Goal: Information Seeking & Learning: Learn about a topic

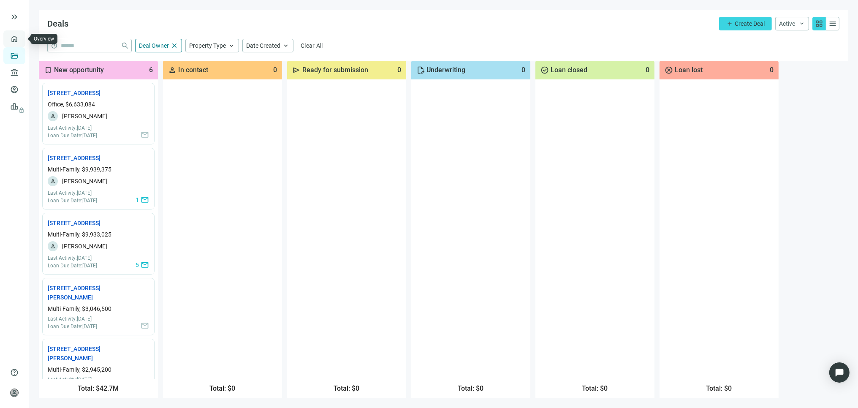
click at [21, 38] on link "Overview" at bounding box center [33, 38] width 25 height 7
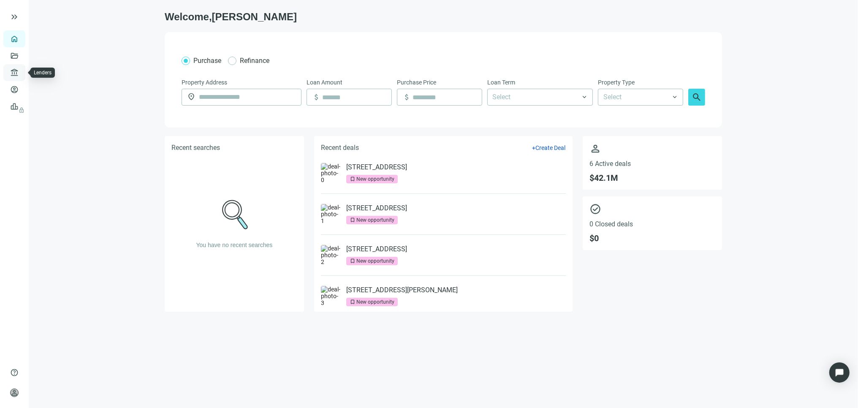
click at [21, 72] on link "Lenders" at bounding box center [32, 72] width 22 height 7
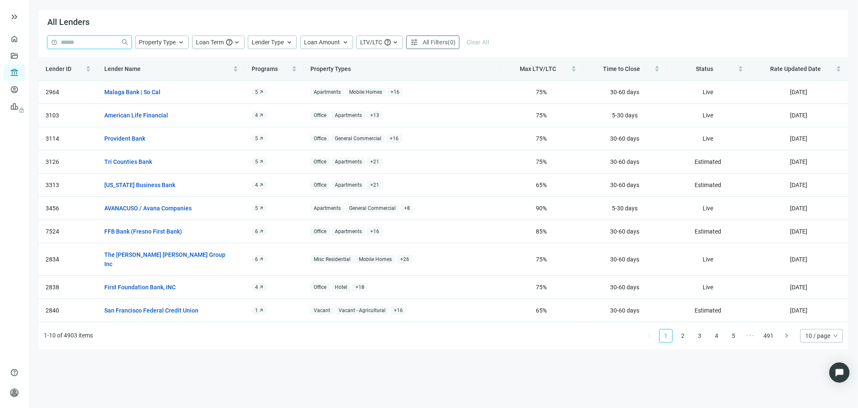
click at [91, 41] on input "search" at bounding box center [89, 42] width 57 height 13
type input "****"
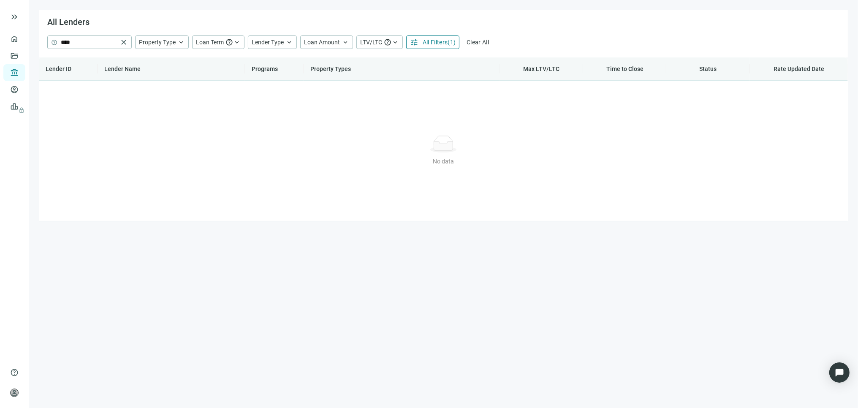
click at [120, 69] on span "Lender Name" at bounding box center [122, 68] width 36 height 7
click at [22, 72] on link "Lenders" at bounding box center [32, 72] width 22 height 7
click at [21, 72] on link "Lenders" at bounding box center [32, 72] width 22 height 7
click at [21, 56] on link "Deals" at bounding box center [28, 55] width 15 height 7
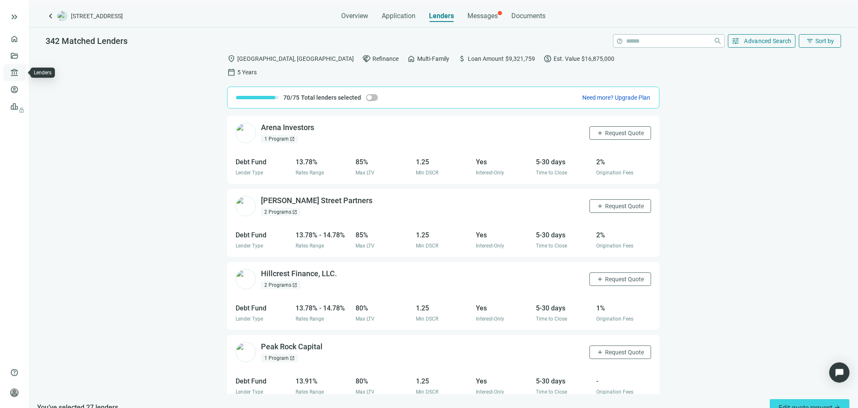
click at [21, 72] on link "Lenders" at bounding box center [32, 72] width 22 height 7
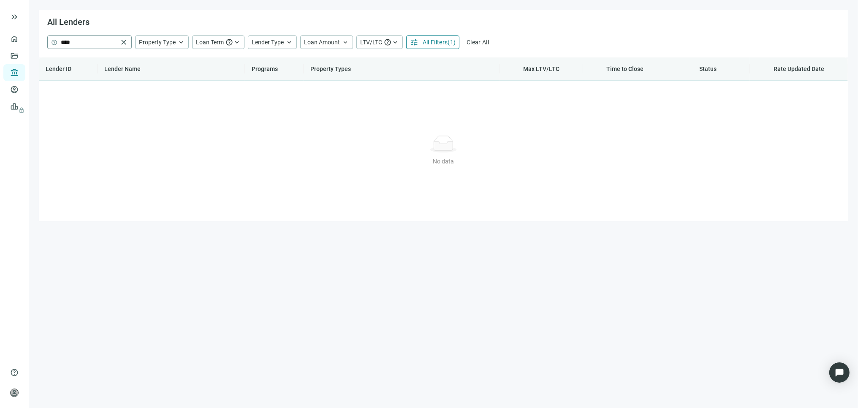
click at [123, 44] on span "close" at bounding box center [124, 42] width 8 height 8
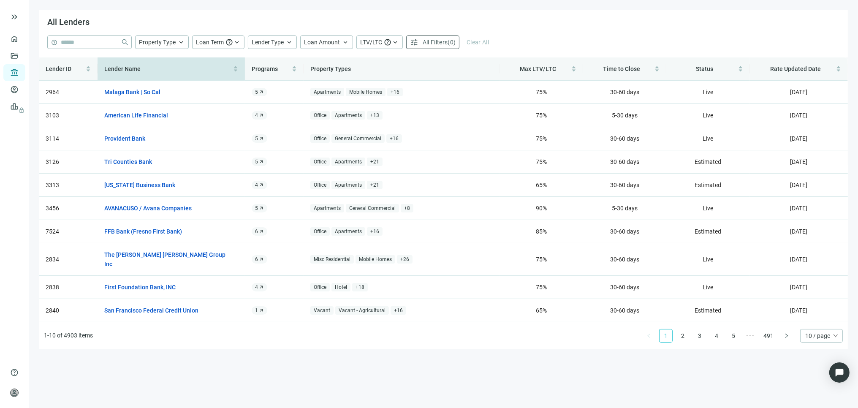
click at [131, 68] on span "Lender Name" at bounding box center [122, 68] width 36 height 7
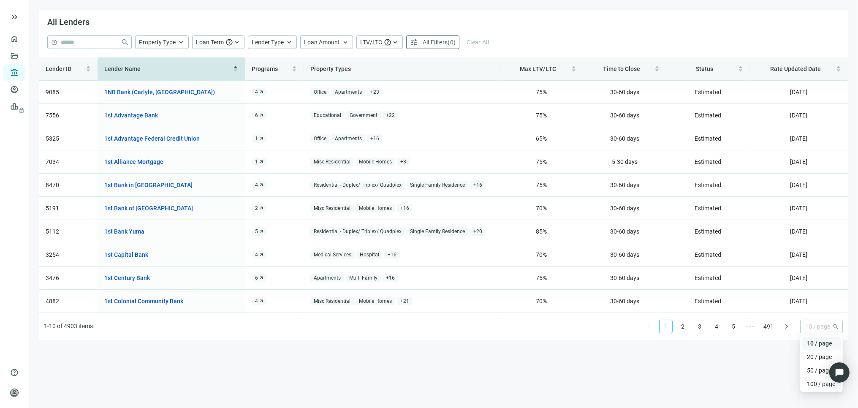
click at [827, 326] on span "10 / page" at bounding box center [822, 326] width 33 height 13
click at [816, 383] on div "100 / page" at bounding box center [821, 383] width 29 height 9
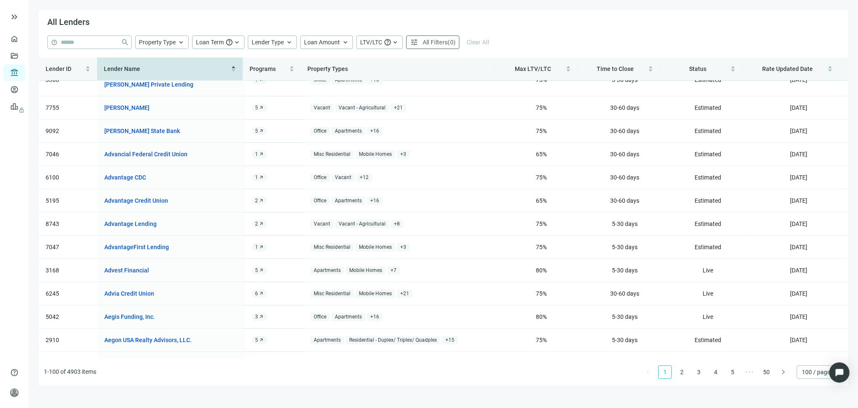
scroll to position [2049, 0]
click at [734, 373] on link "5" at bounding box center [733, 372] width 13 height 13
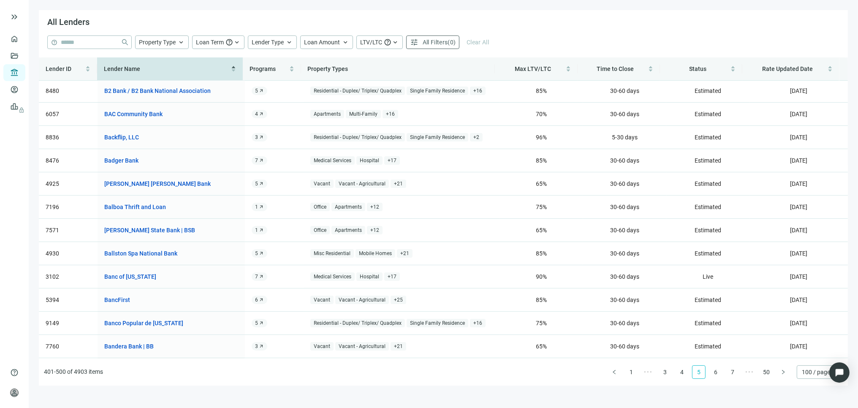
scroll to position [234, 0]
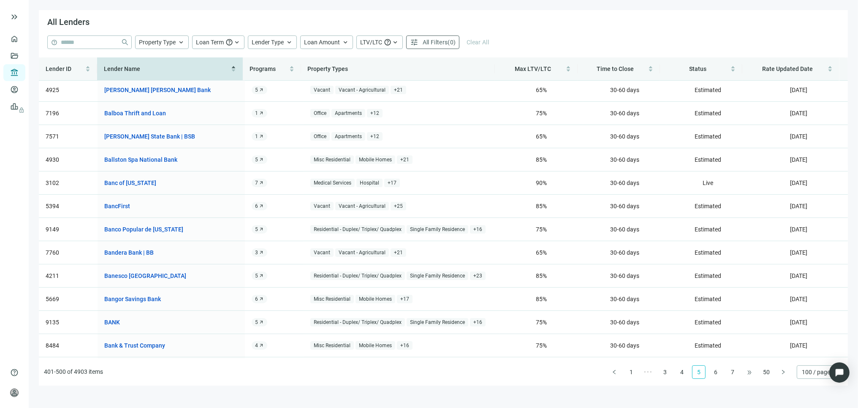
click at [751, 373] on span "•••" at bounding box center [750, 372] width 14 height 14
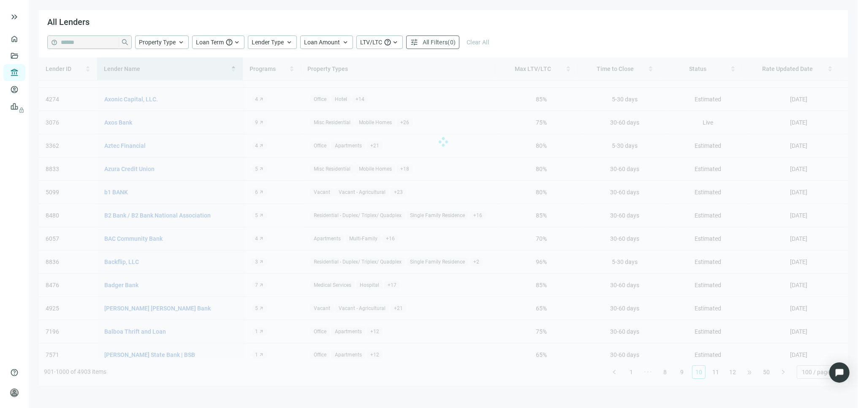
scroll to position [0, 0]
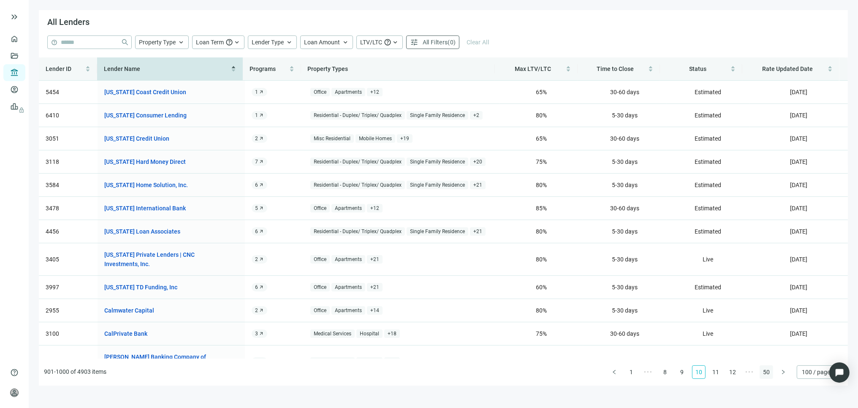
click at [767, 373] on link "50" at bounding box center [766, 372] width 13 height 13
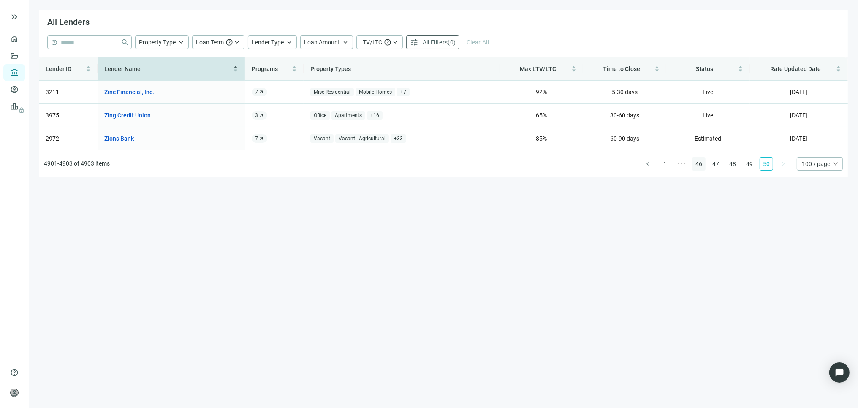
click at [699, 164] on link "46" at bounding box center [699, 164] width 13 height 13
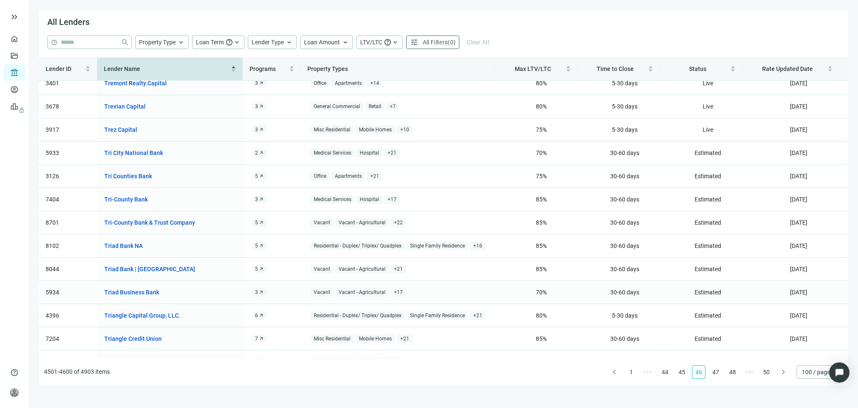
scroll to position [141, 0]
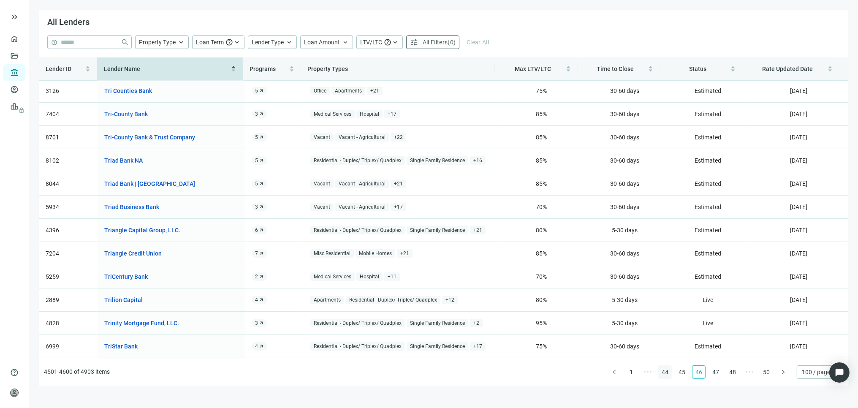
click at [666, 373] on link "44" at bounding box center [665, 372] width 13 height 13
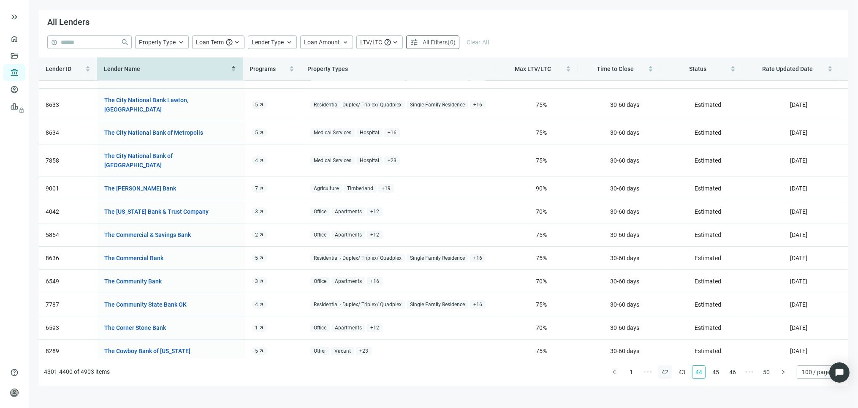
click at [667, 374] on link "42" at bounding box center [665, 372] width 13 height 13
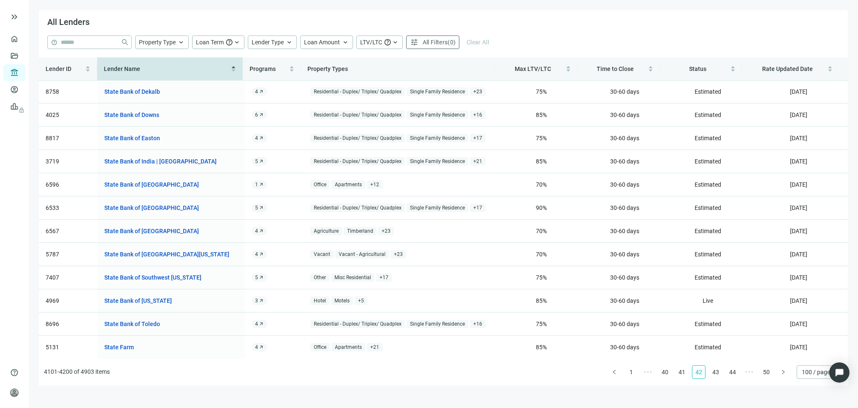
scroll to position [0, 0]
click at [665, 375] on link "40" at bounding box center [665, 372] width 13 height 13
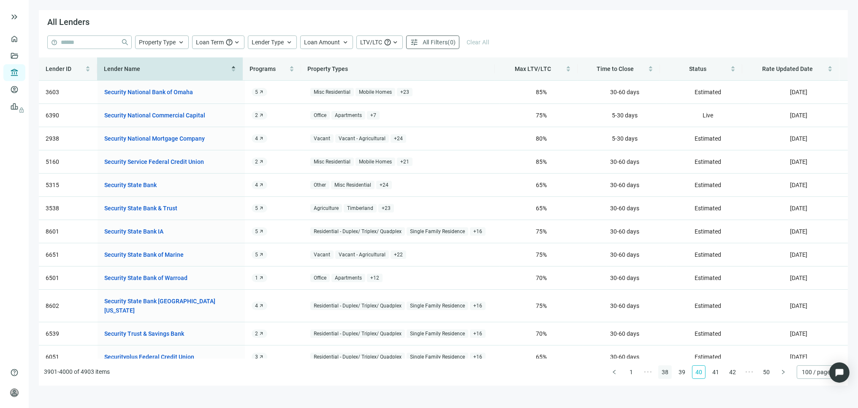
click at [667, 374] on link "38" at bounding box center [665, 372] width 13 height 13
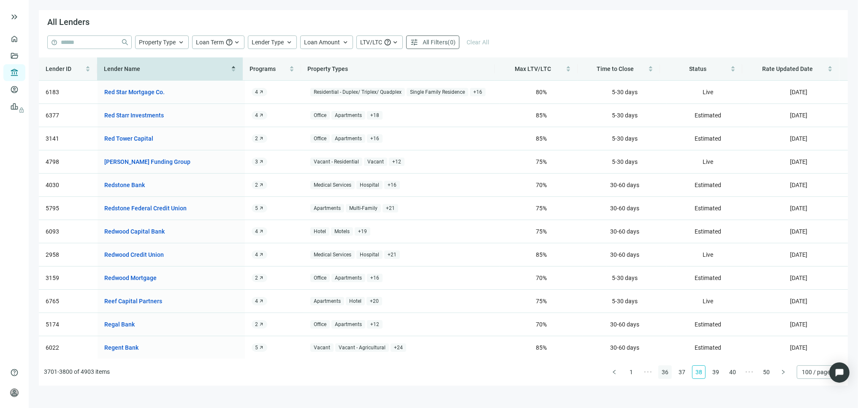
click at [661, 372] on link "36" at bounding box center [665, 372] width 13 height 13
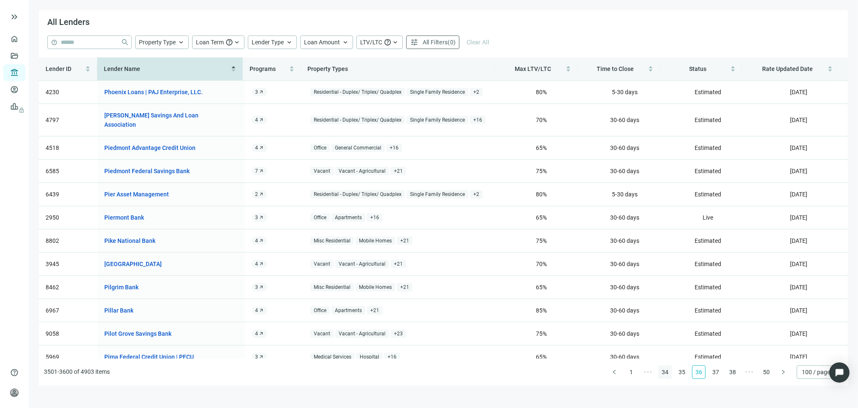
click at [666, 375] on link "34" at bounding box center [665, 372] width 13 height 13
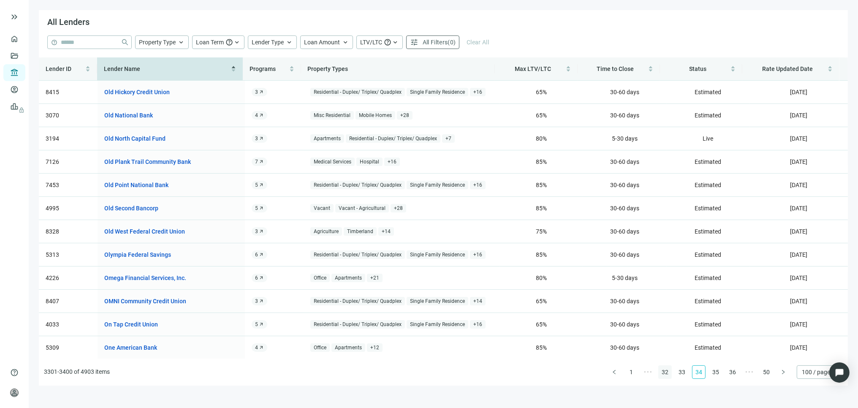
click at [666, 375] on link "32" at bounding box center [665, 372] width 13 height 13
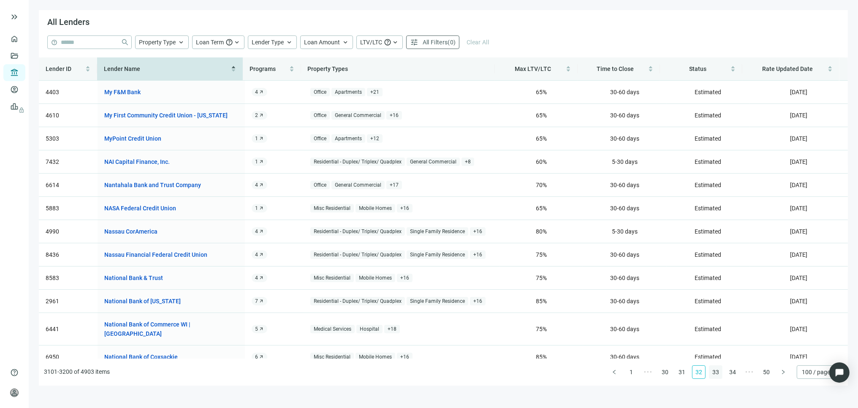
click at [714, 371] on link "33" at bounding box center [716, 372] width 13 height 13
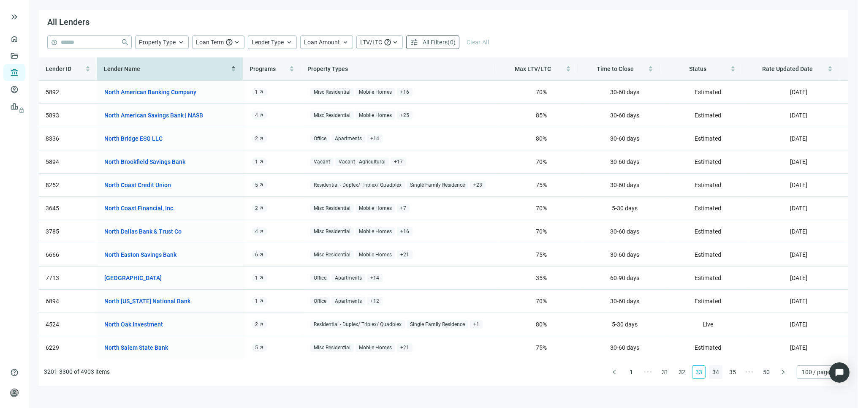
click at [718, 374] on link "34" at bounding box center [716, 372] width 13 height 13
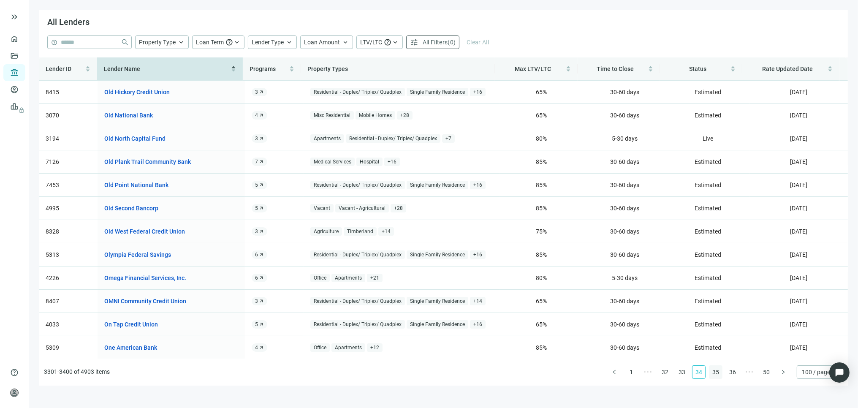
click at [717, 373] on link "35" at bounding box center [716, 372] width 13 height 13
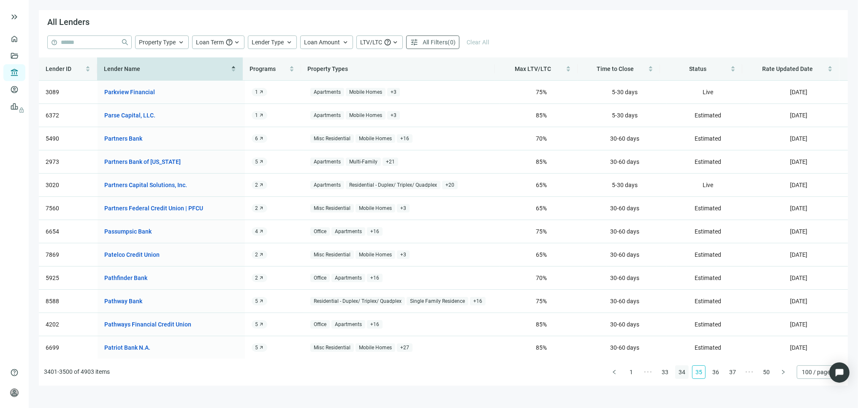
click at [682, 372] on link "34" at bounding box center [682, 372] width 13 height 13
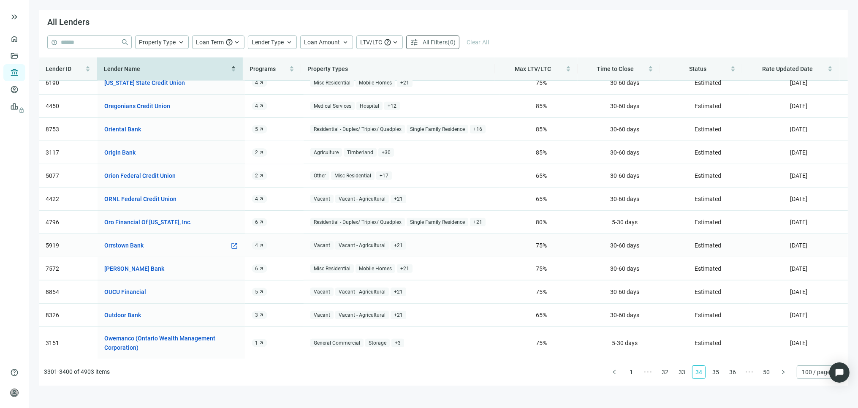
scroll to position [985, 0]
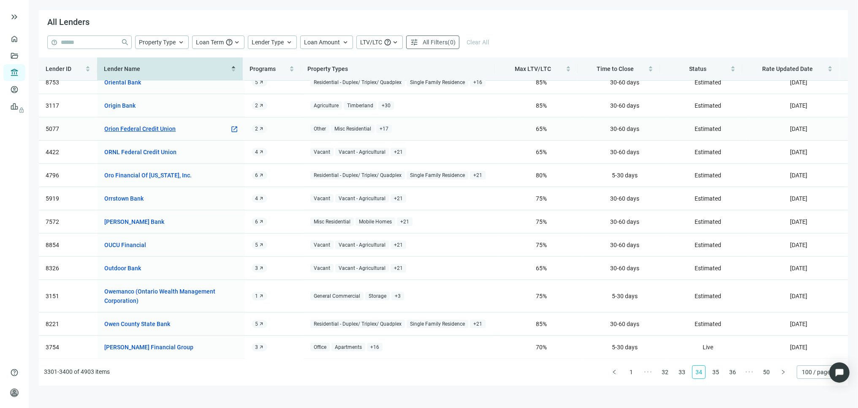
click at [141, 128] on link "Orion Federal Credit Union" at bounding box center [139, 128] width 71 height 9
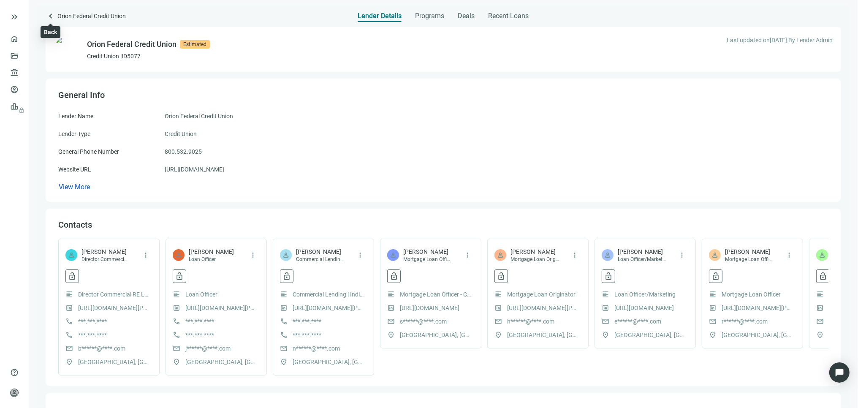
click at [51, 13] on span "keyboard_arrow_left" at bounding box center [51, 16] width 10 height 10
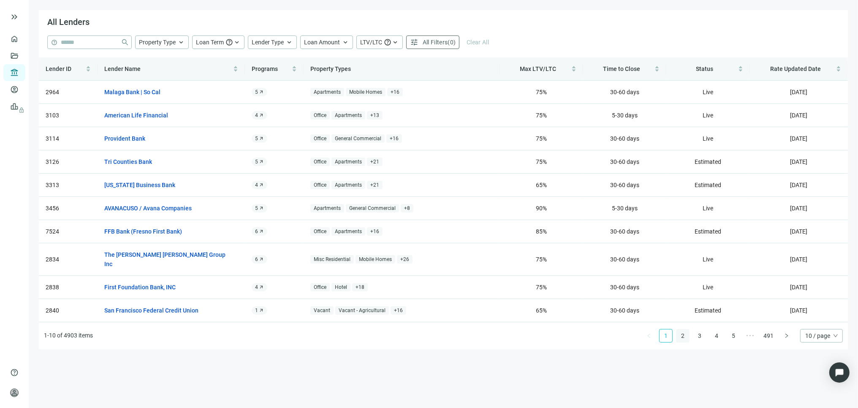
click at [683, 329] on link "2" at bounding box center [683, 335] width 13 height 13
